Goal: Navigation & Orientation: Understand site structure

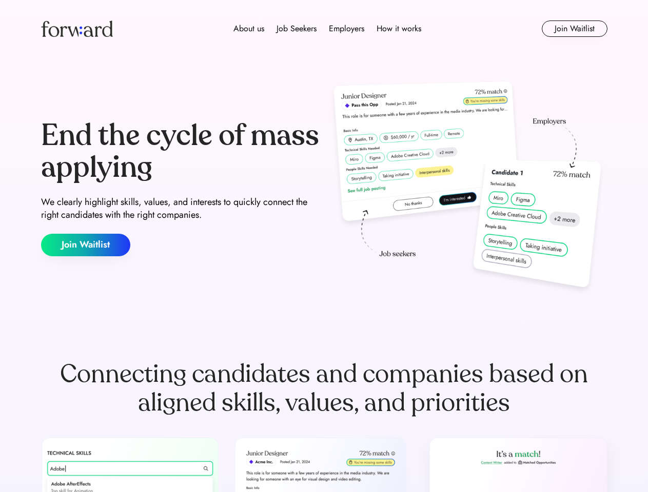
click at [324, 246] on div "End the cycle of mass applying We clearly highlight skills, values, and interes…" at bounding box center [324, 188] width 566 height 221
click at [324, 29] on div "About us Job Seekers Employers How it works" at bounding box center [327, 29] width 404 height 12
click at [77, 29] on img at bounding box center [77, 29] width 72 height 16
click at [327, 29] on div "About us Job Seekers Employers How it works" at bounding box center [327, 29] width 404 height 12
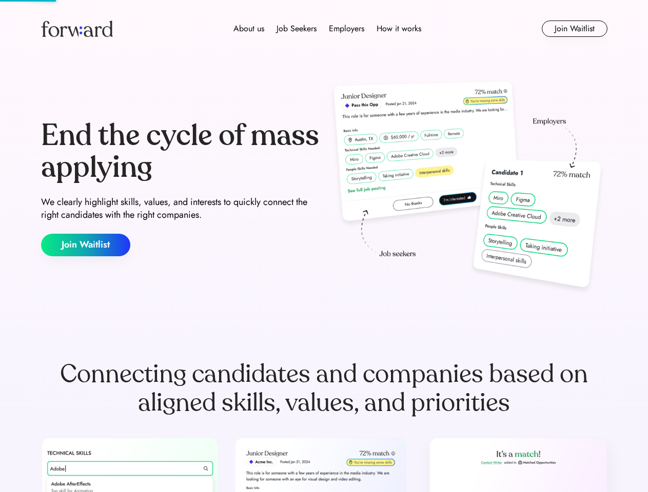
click at [249, 29] on div "About us" at bounding box center [248, 29] width 31 height 12
click at [296, 29] on div "Job Seekers" at bounding box center [296, 29] width 40 height 12
click at [346, 29] on div "Employers" at bounding box center [346, 29] width 35 height 12
click at [398, 29] on div "How it works" at bounding box center [398, 29] width 45 height 12
click at [574, 29] on button "Join Waitlist" at bounding box center [575, 29] width 66 height 16
